Goal: Task Accomplishment & Management: Use online tool/utility

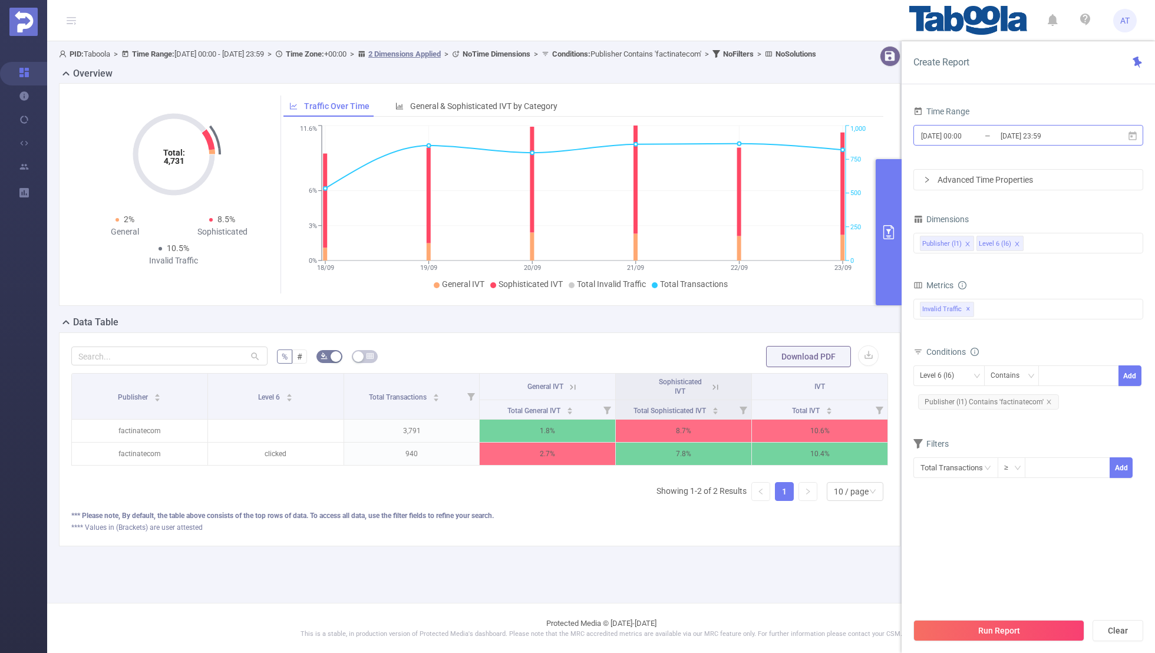
click at [983, 143] on input "[DATE] 00:00" at bounding box center [967, 136] width 95 height 16
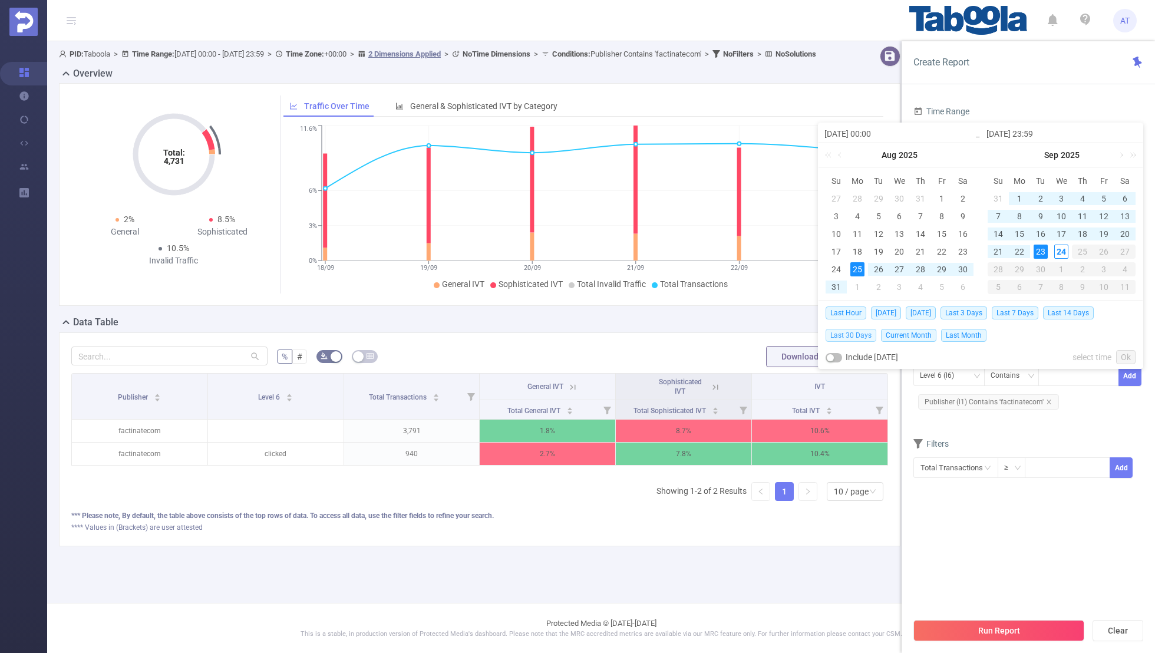
click at [849, 335] on span "Last 30 Days" at bounding box center [850, 335] width 51 height 13
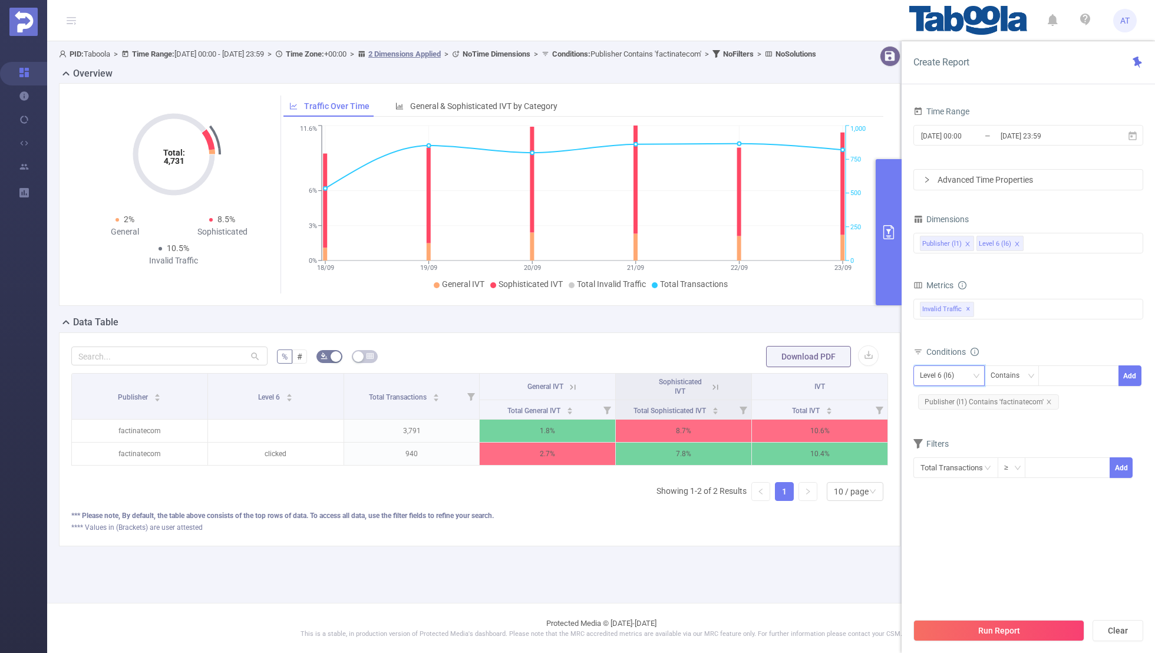
click at [955, 370] on div "Level 6 (l6)" at bounding box center [941, 375] width 42 height 19
click at [949, 397] on li "Publisher (l1)" at bounding box center [948, 398] width 71 height 19
click at [1046, 399] on icon "icon: close" at bounding box center [1049, 402] width 6 height 6
click at [1047, 376] on input at bounding box center [1046, 375] width 5 height 15
paste input "receitascenter-publisher"
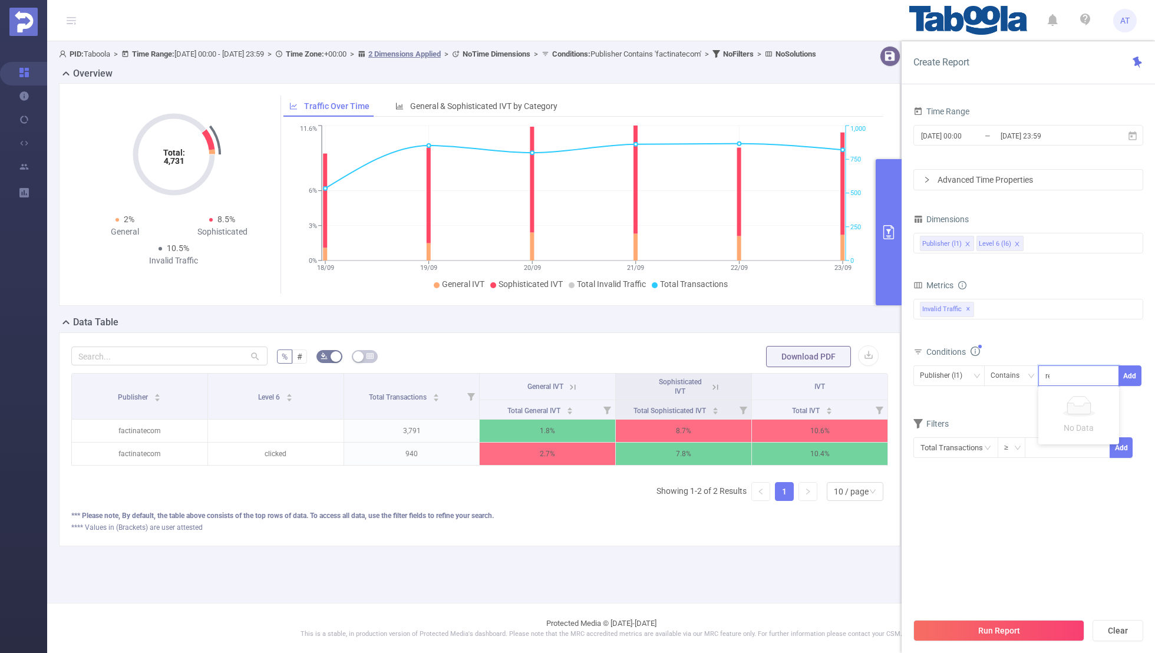
scroll to position [0, 9]
type input "receitascenter-publisher"
click at [1136, 365] on button "Add" at bounding box center [1129, 375] width 23 height 21
click at [1055, 420] on form "Dimensions Publisher (l1) Level 6 (l6) Metrics bp_total brand-safety brand_is_s…" at bounding box center [1028, 352] width 230 height 282
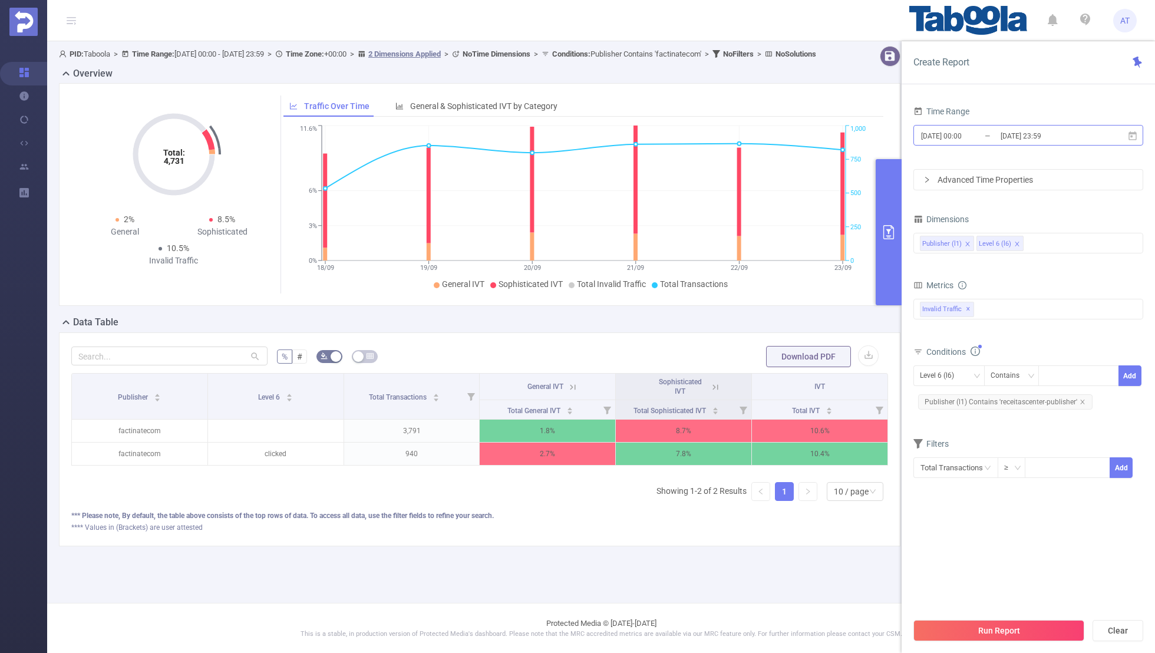
click at [1001, 128] on input "[DATE] 23:59" at bounding box center [1046, 136] width 95 height 16
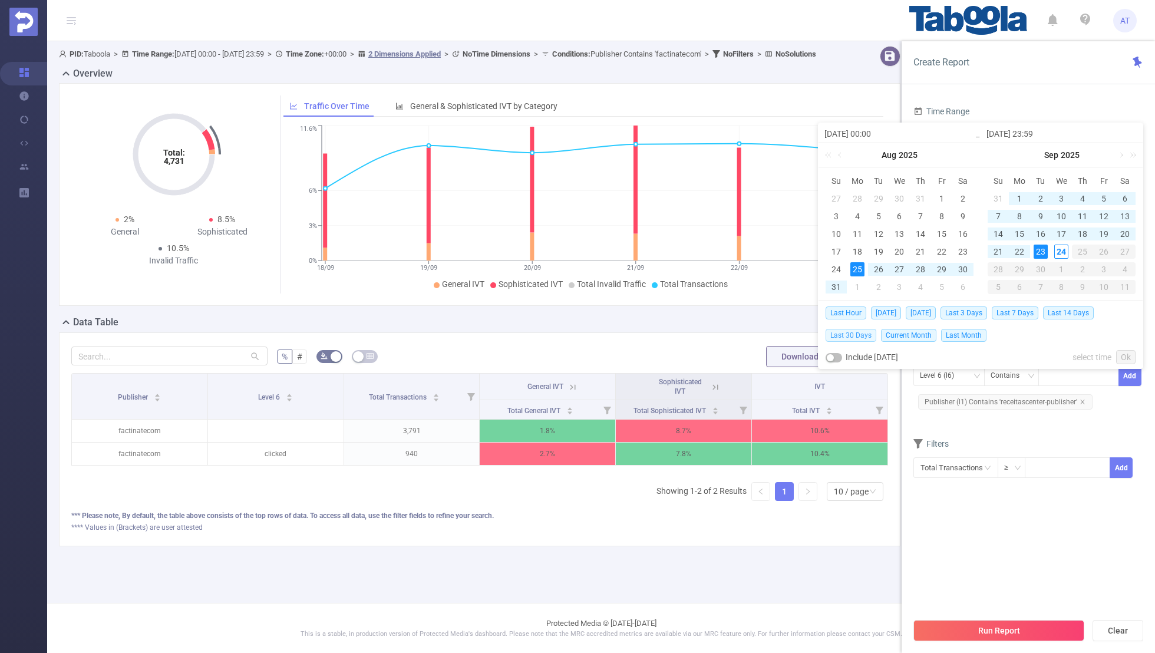
click at [850, 334] on span "Last 30 Days" at bounding box center [850, 335] width 51 height 13
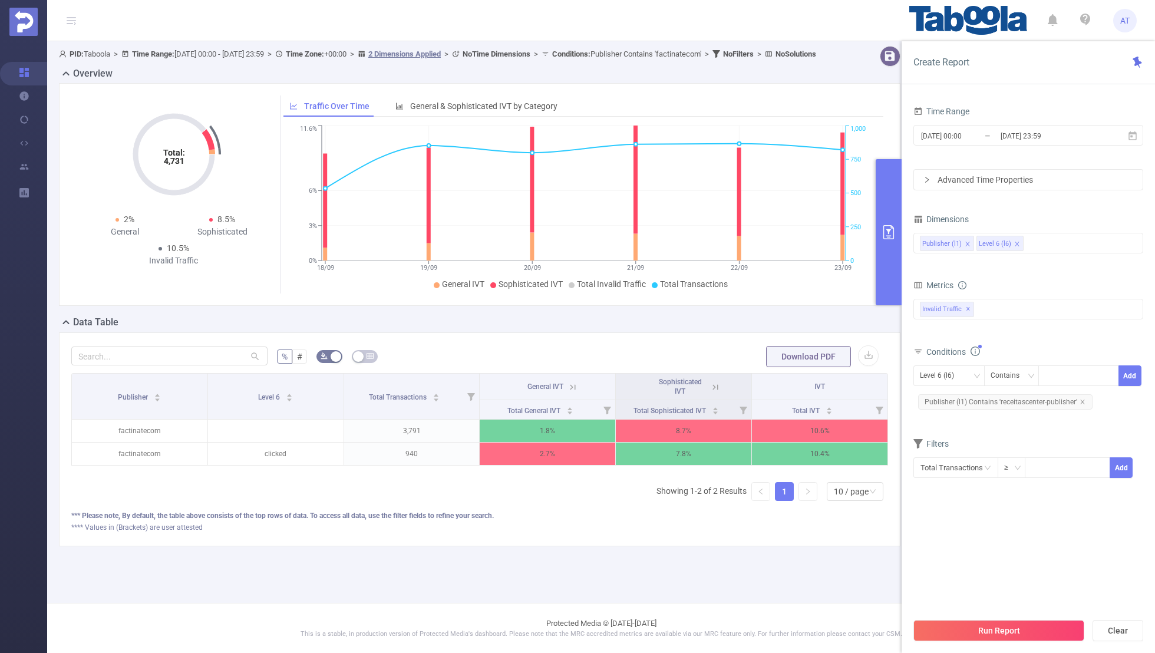
click at [957, 521] on section "Time Range [DATE] 00:00 _ [DATE] 23:59 Advanced Time Properties Dimensions Publ…" at bounding box center [1028, 357] width 230 height 508
click at [970, 636] on button "Run Report" at bounding box center [998, 630] width 171 height 21
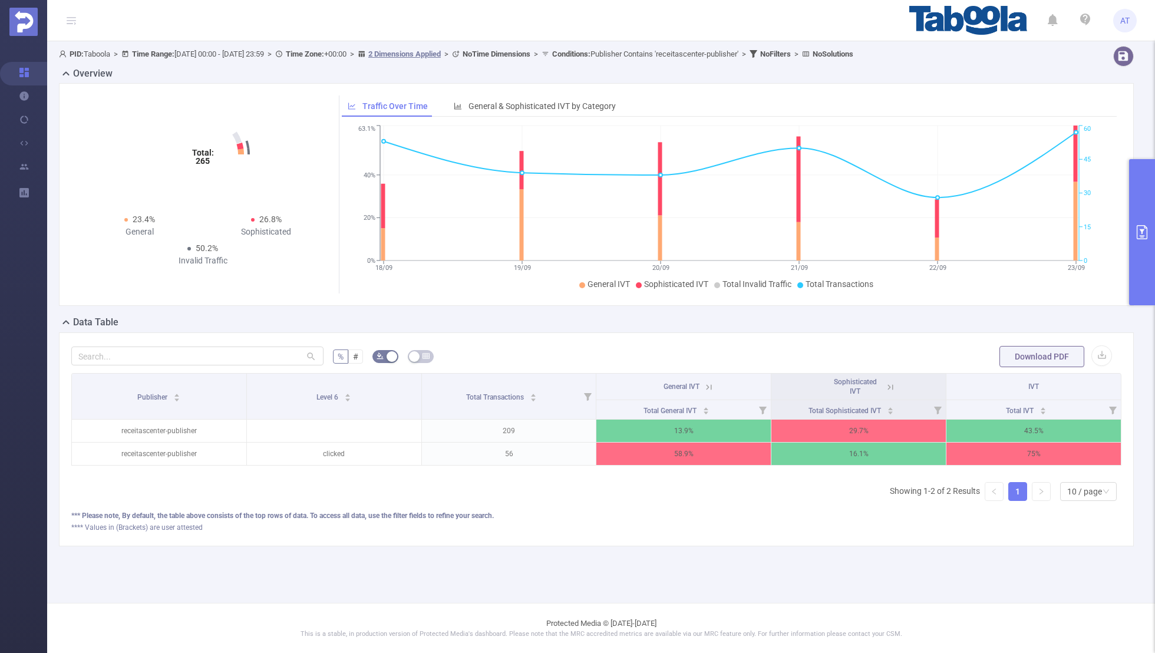
click at [885, 385] on icon at bounding box center [890, 387] width 11 height 11
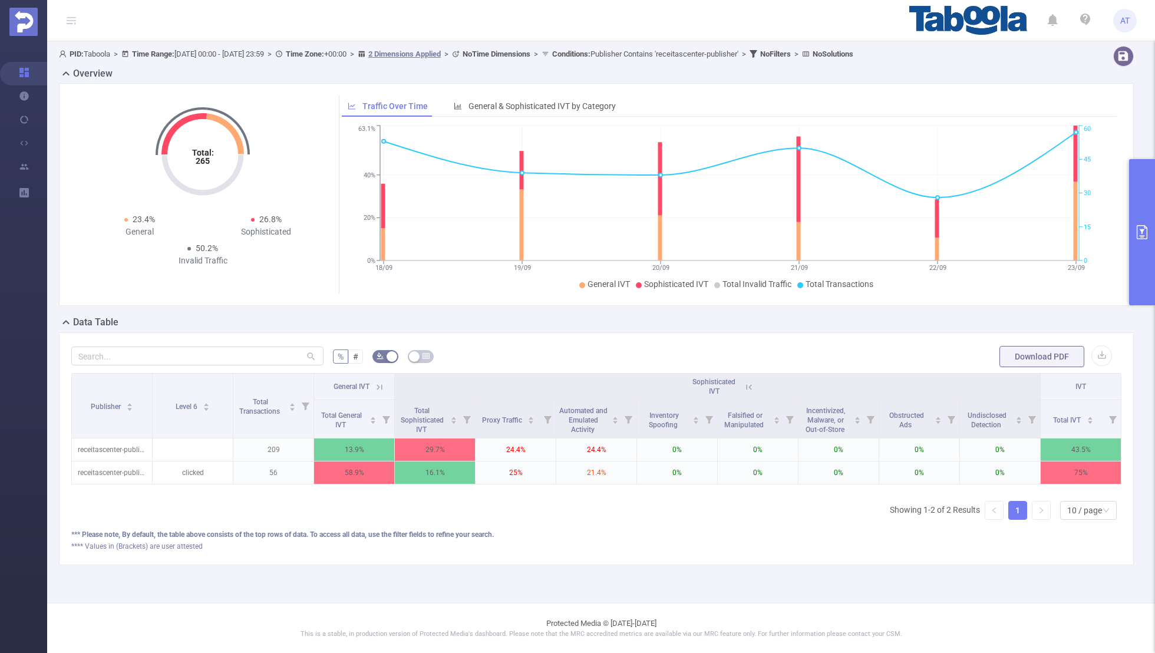
click at [379, 385] on icon at bounding box center [379, 387] width 11 height 11
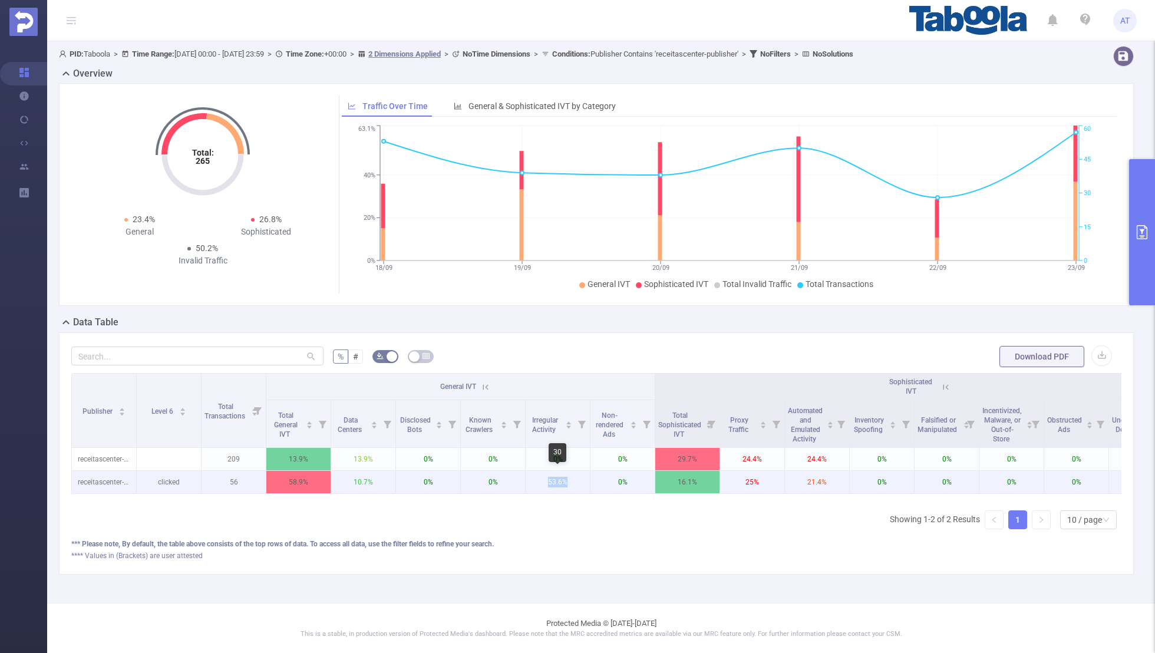
drag, startPoint x: 576, startPoint y: 481, endPoint x: 541, endPoint y: 481, distance: 34.2
click at [541, 481] on p "53.6%" at bounding box center [557, 482] width 64 height 22
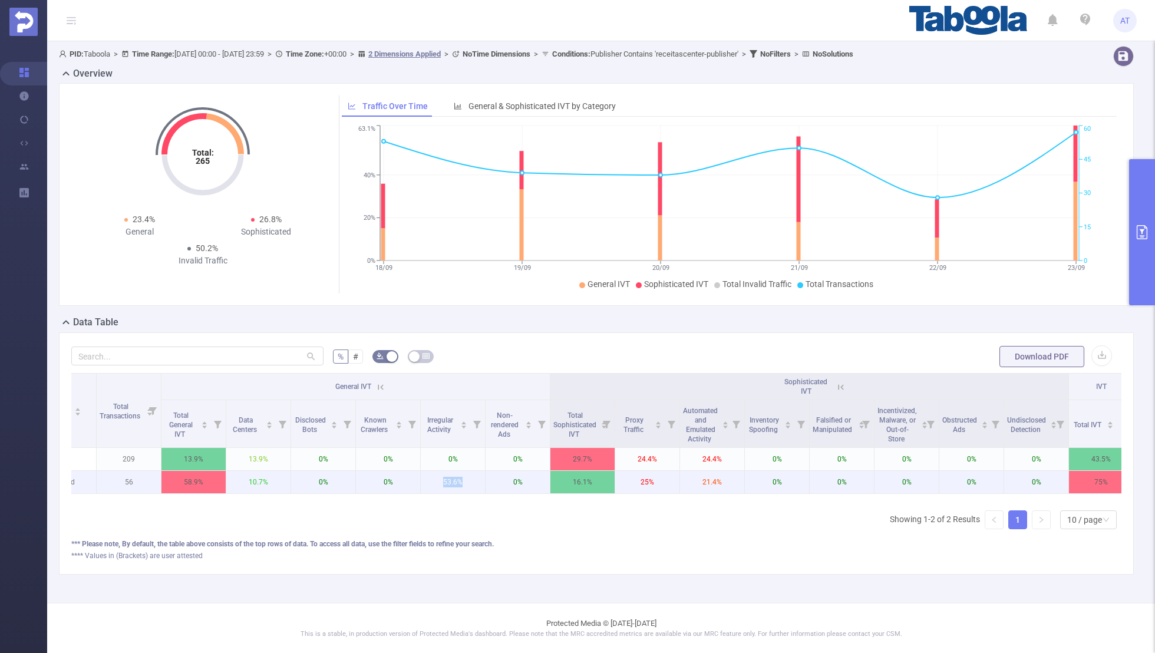
scroll to position [0, 119]
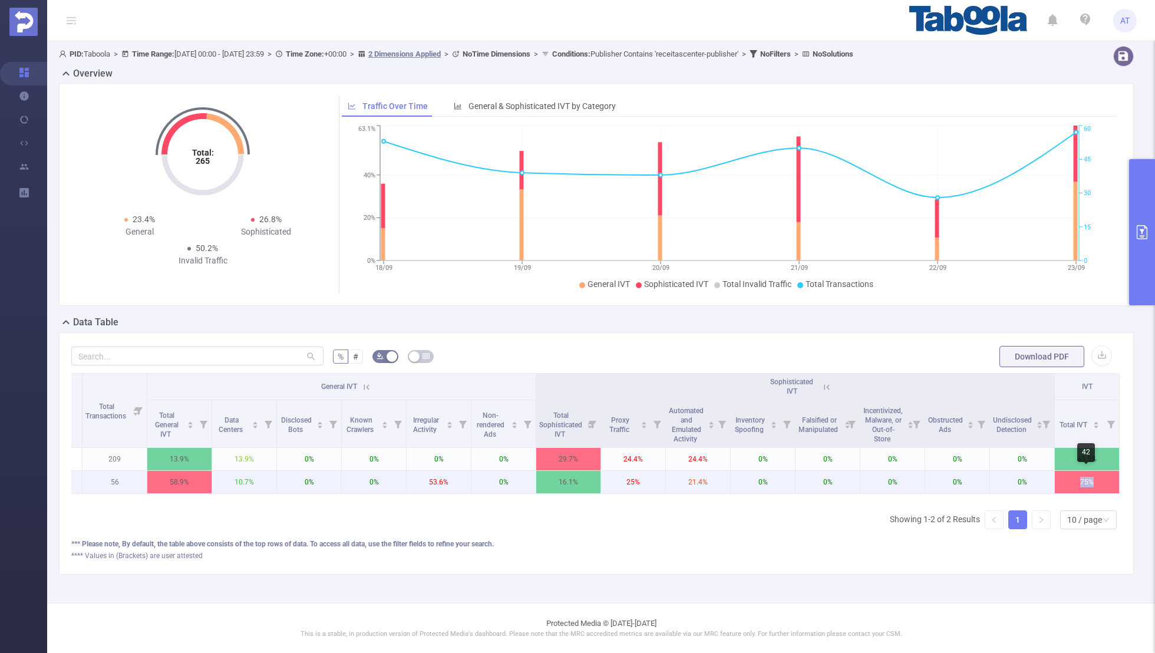
drag, startPoint x: 1098, startPoint y: 477, endPoint x: 1056, endPoint y: 477, distance: 42.4
click at [1056, 477] on p "75%" at bounding box center [1087, 482] width 64 height 22
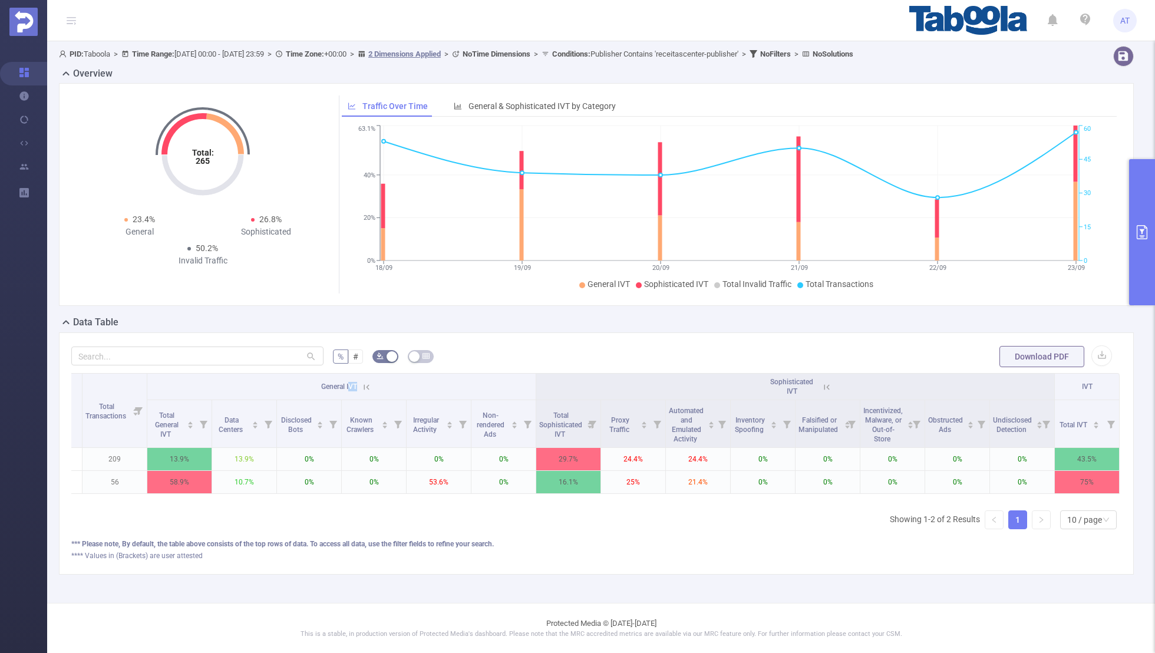
drag, startPoint x: 358, startPoint y: 387, endPoint x: 303, endPoint y: 387, distance: 55.4
click at [302, 387] on th "General IVT" at bounding box center [341, 386] width 389 height 27
click at [706, 542] on div "*** Please note, By default, the table above consists of the top rows of data. …" at bounding box center [596, 543] width 1050 height 11
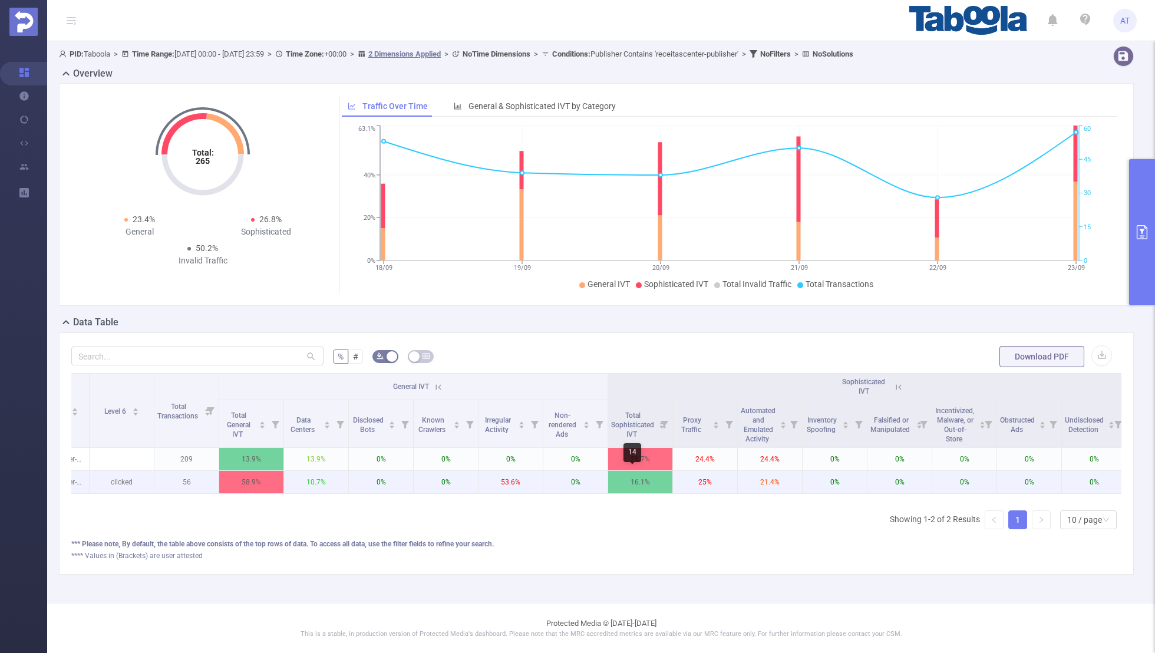
scroll to position [0, 0]
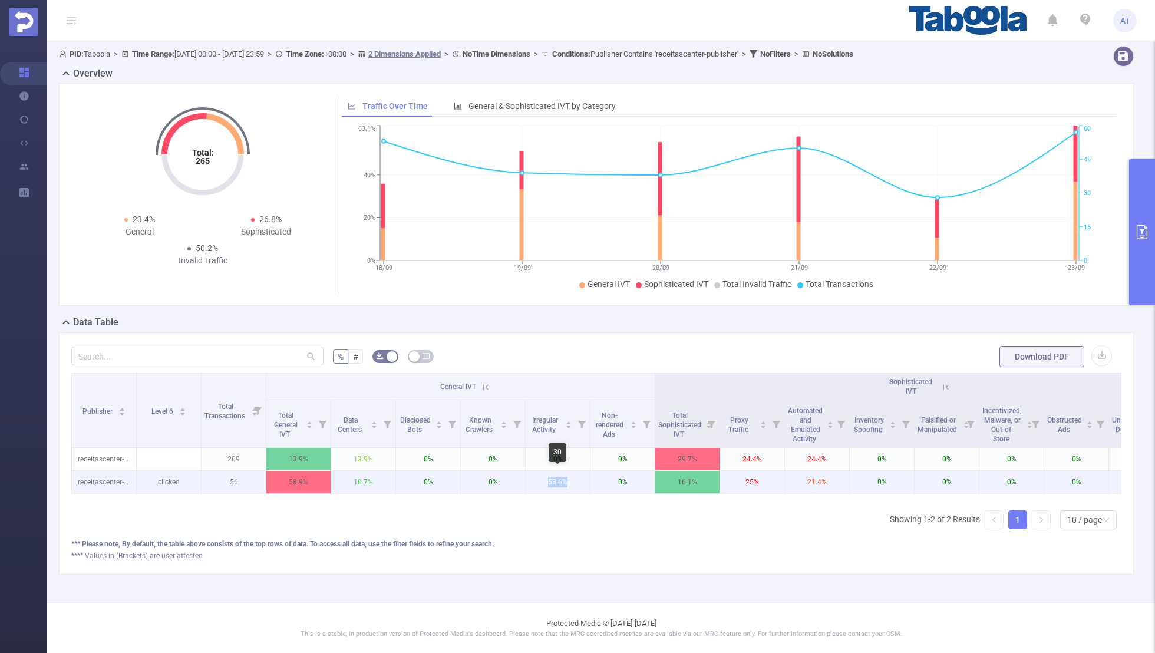
drag, startPoint x: 575, startPoint y: 485, endPoint x: 549, endPoint y: 485, distance: 25.9
click at [549, 485] on p "53.6%" at bounding box center [557, 482] width 64 height 22
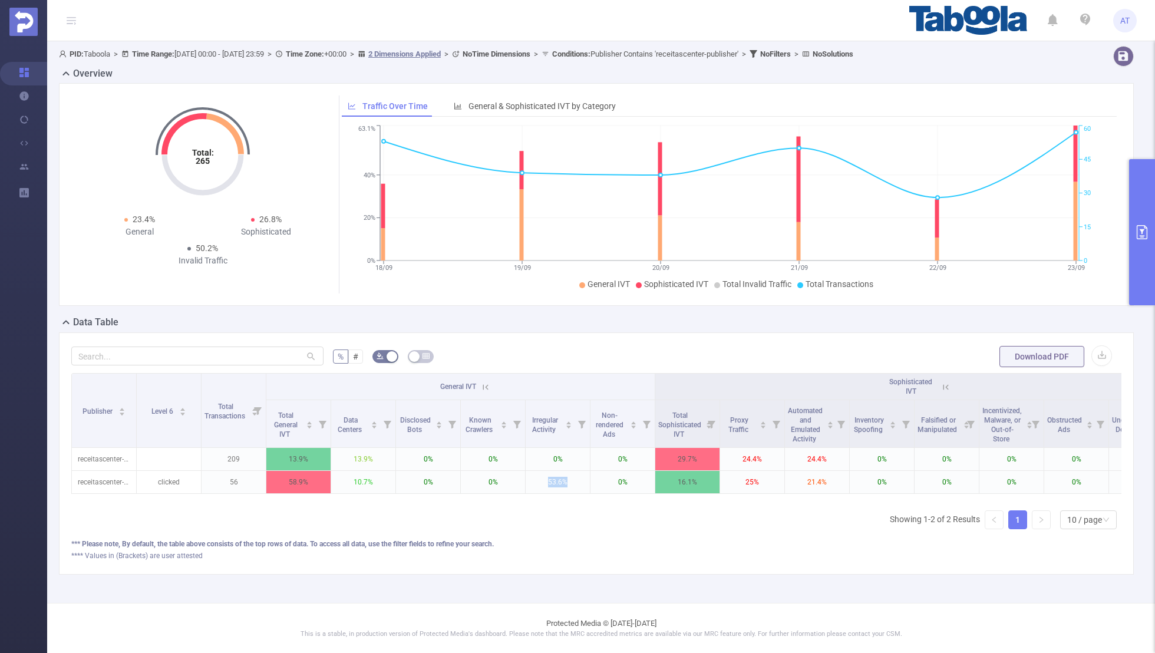
scroll to position [0, 119]
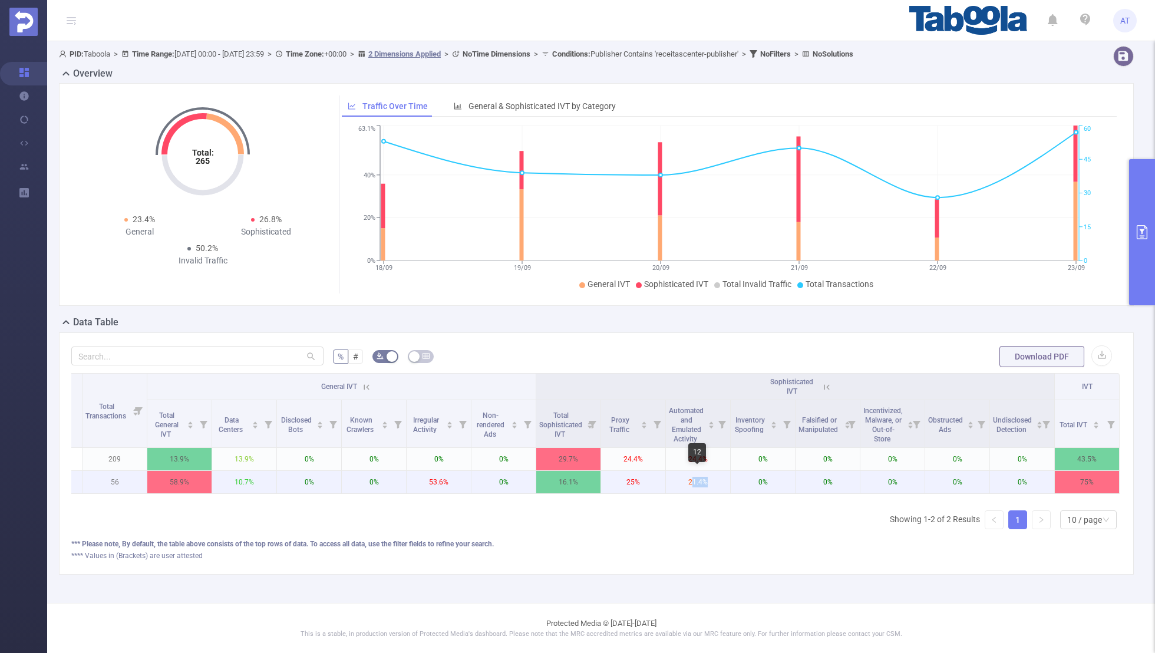
drag, startPoint x: 711, startPoint y: 476, endPoint x: 690, endPoint y: 476, distance: 20.6
click at [690, 476] on p "21.4%" at bounding box center [698, 482] width 64 height 22
click at [672, 480] on p "21.4%" at bounding box center [698, 482] width 64 height 22
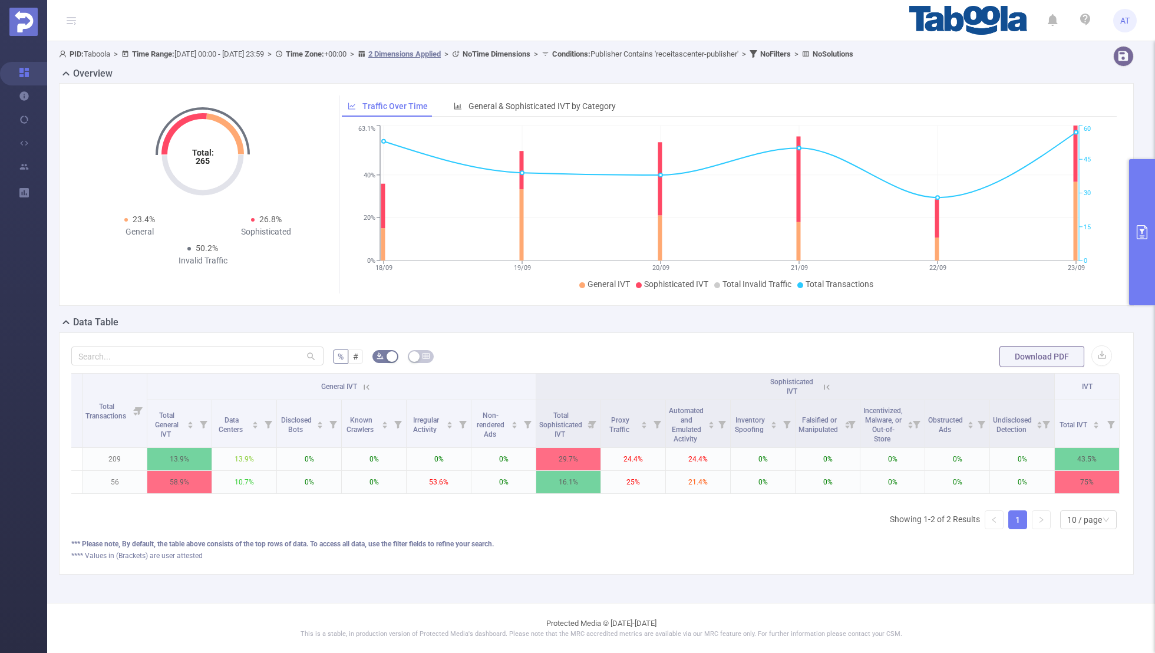
click at [1142, 214] on button "primary" at bounding box center [1142, 232] width 26 height 146
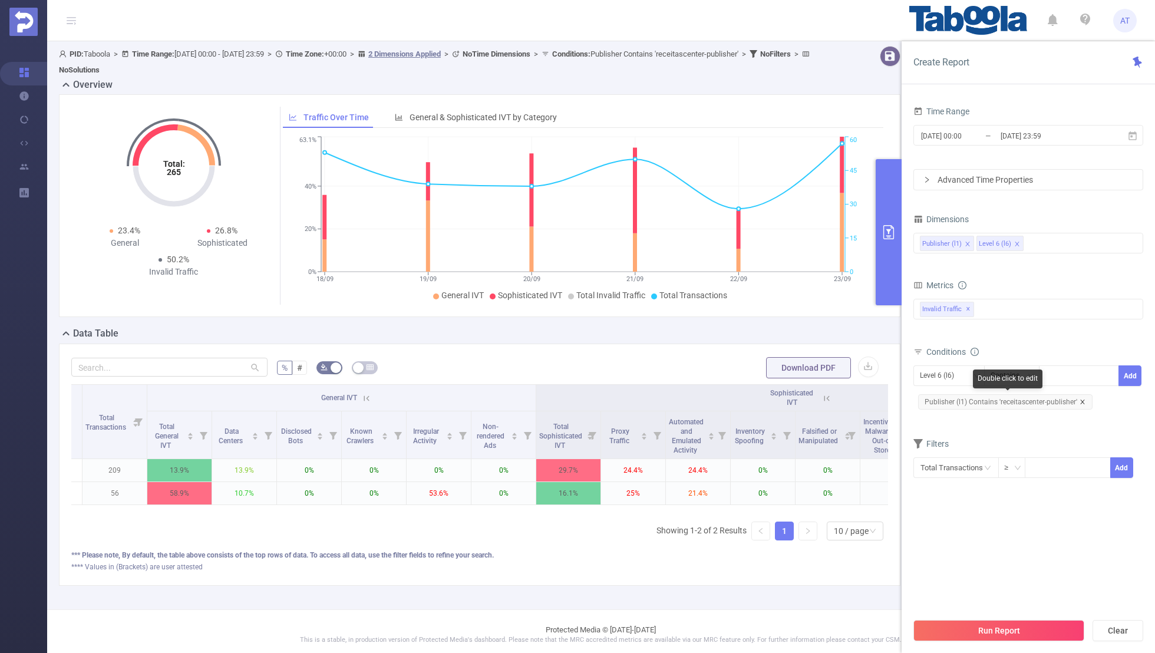
click at [1081, 399] on icon "icon: close" at bounding box center [1082, 401] width 4 height 4
click at [937, 372] on div "Level 6 (l6)" at bounding box center [941, 375] width 42 height 19
click at [937, 398] on li "Publisher (l1)" at bounding box center [948, 398] width 71 height 19
click at [1065, 379] on div at bounding box center [1078, 375] width 68 height 19
paste input "advfnuk-[GEOGRAPHIC_DATA]"
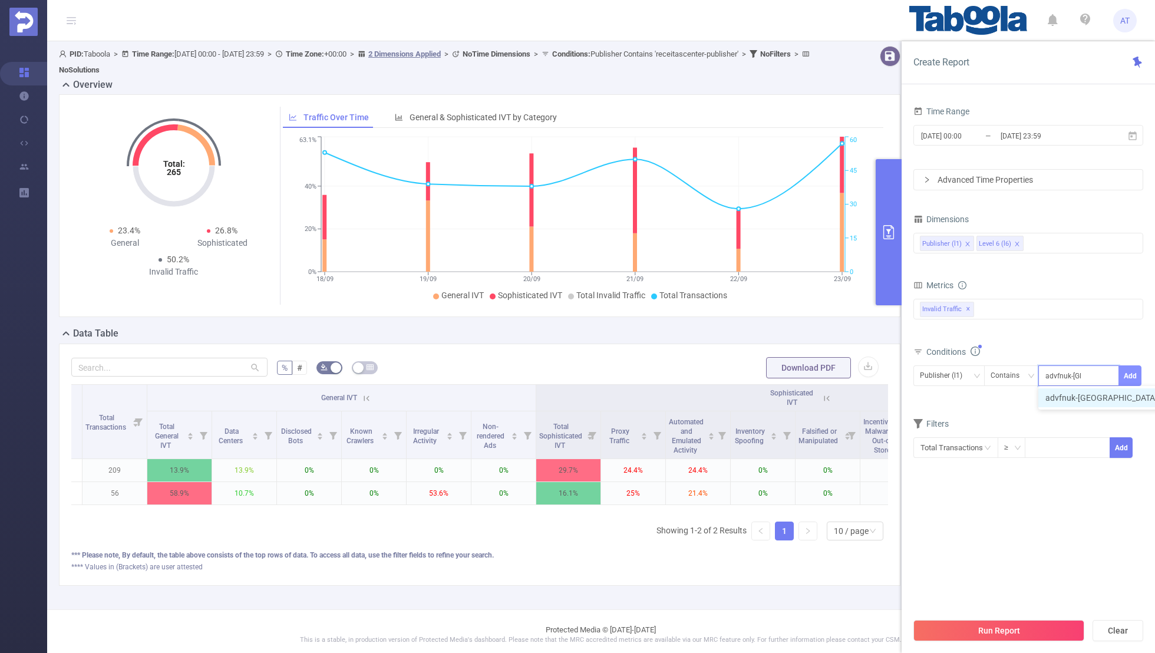
type input "advfnuk-[GEOGRAPHIC_DATA]"
click at [1126, 368] on button "Add" at bounding box center [1129, 375] width 23 height 21
click at [1033, 424] on form "Dimensions Publisher (l1) Level 6 (l6) Metrics bp_total brand-safety brand_is_s…" at bounding box center [1028, 361] width 230 height 300
click at [986, 134] on input "[DATE] 00:00" at bounding box center [967, 136] width 95 height 16
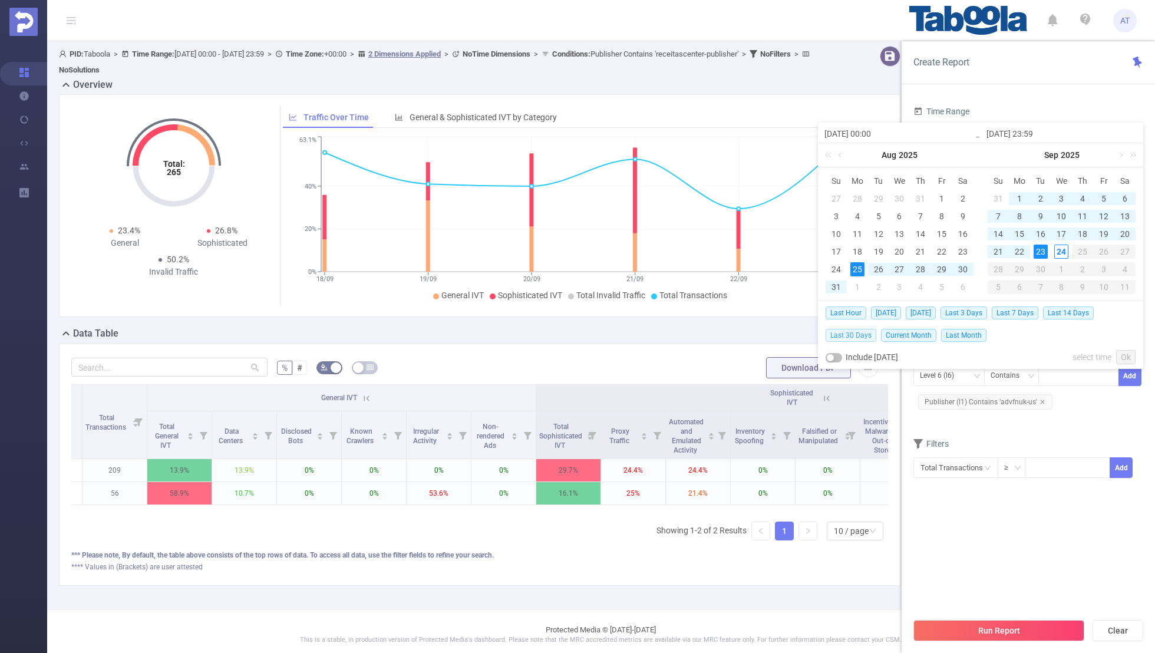
click at [849, 333] on span "Last 30 Days" at bounding box center [850, 335] width 51 height 13
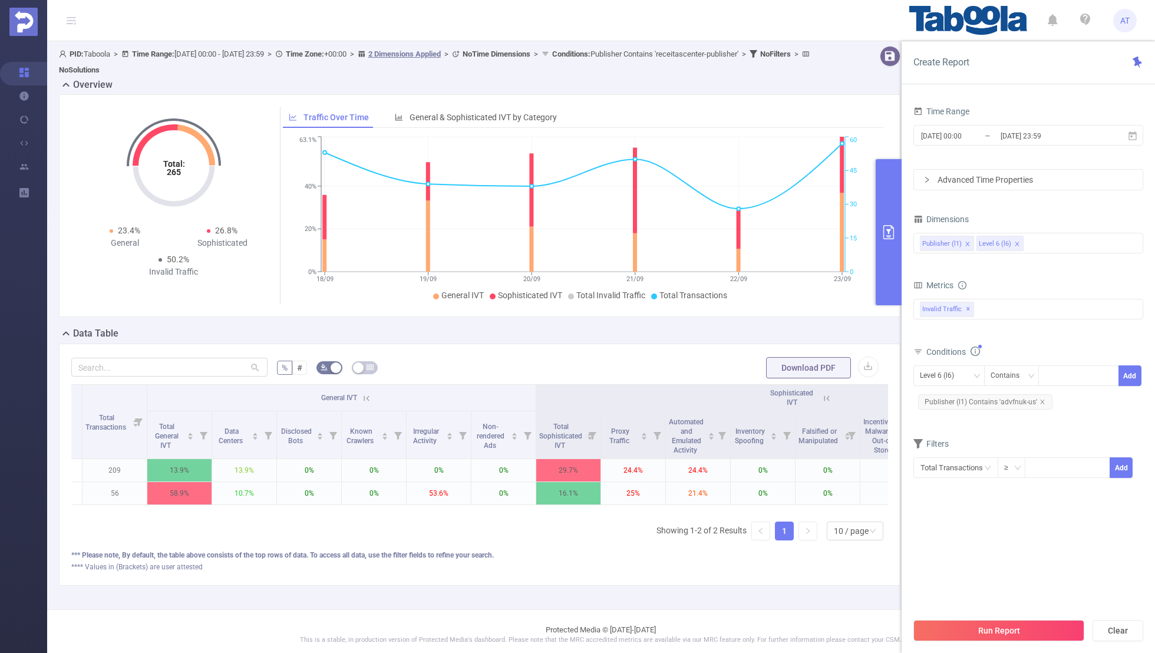
click at [977, 554] on section "Time Range [DATE] 00:00 _ [DATE] 23:59 Advanced Time Properties Dimensions Publ…" at bounding box center [1028, 357] width 230 height 508
click at [982, 634] on button "Run Report" at bounding box center [998, 630] width 171 height 21
